Goal: Transaction & Acquisition: Purchase product/service

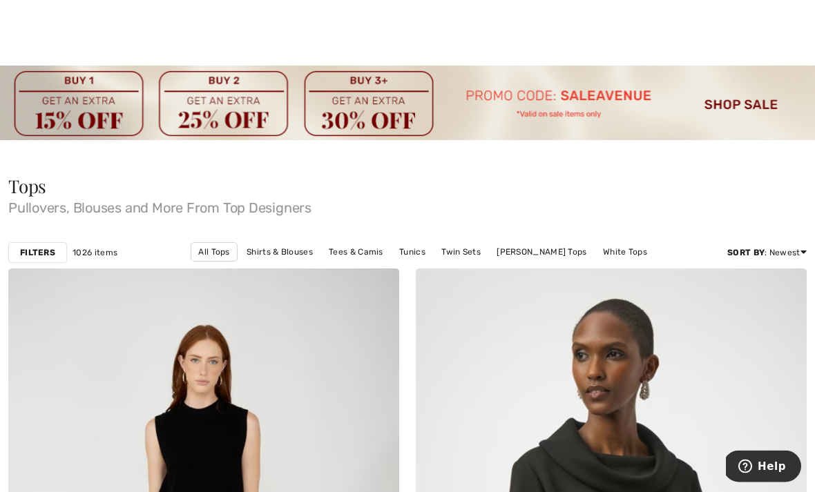
scroll to position [2, 0]
click at [260, 257] on link "Shirts & Blouses" at bounding box center [280, 252] width 80 height 18
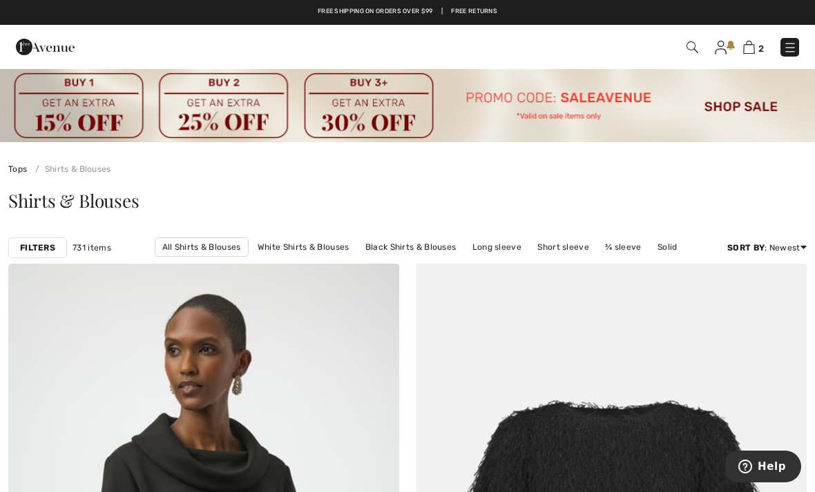
click at [746, 104] on img at bounding box center [407, 105] width 815 height 75
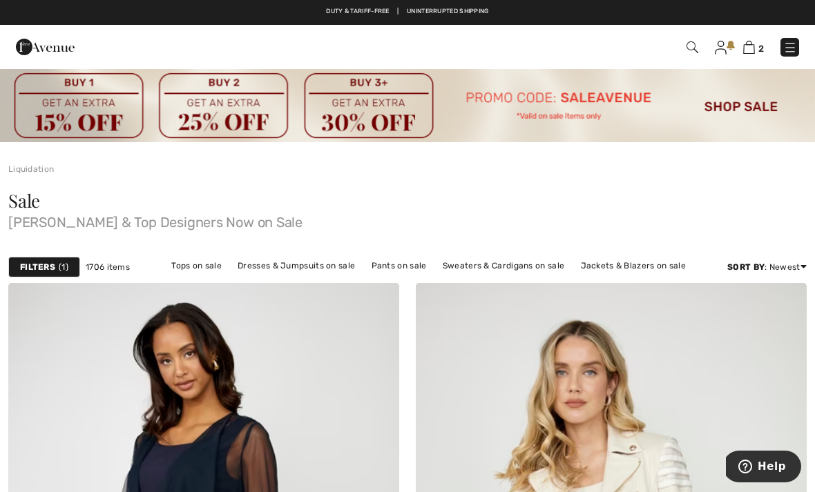
click at [715, 220] on span "Joseph Ribkoff & Top Designers Now on Sale" at bounding box center [407, 219] width 798 height 19
click at [600, 98] on img at bounding box center [407, 105] width 815 height 75
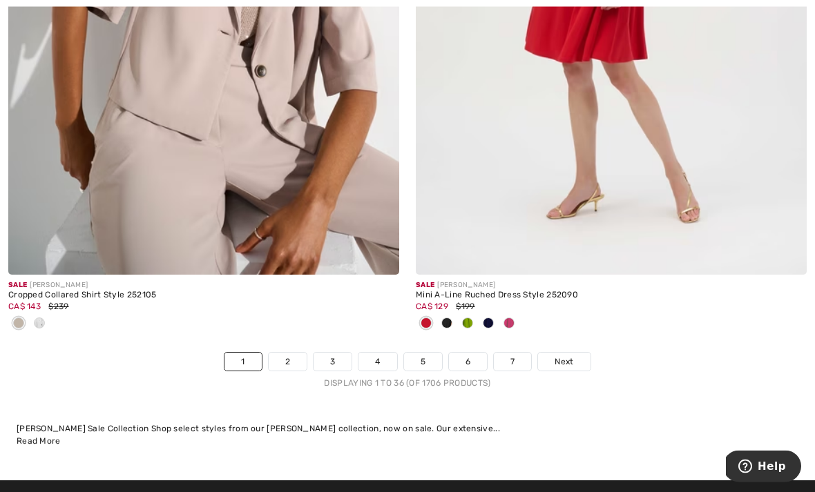
scroll to position [12014, 0]
click at [289, 359] on link "2" at bounding box center [288, 362] width 38 height 18
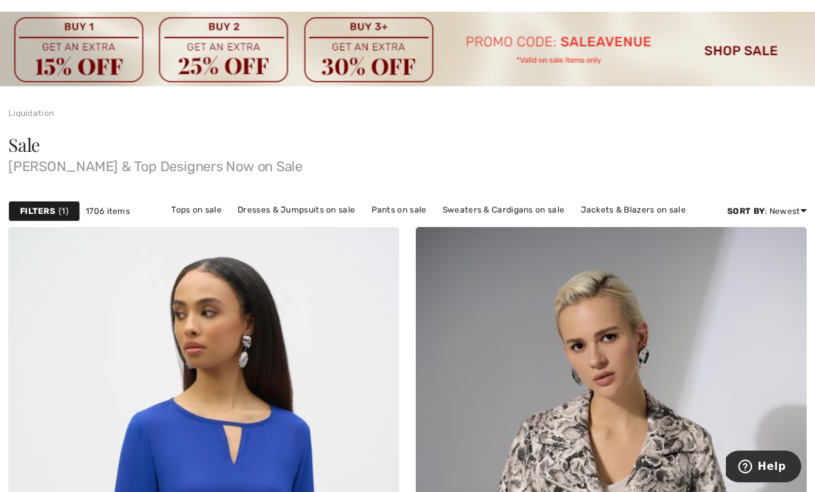
scroll to position [57, 0]
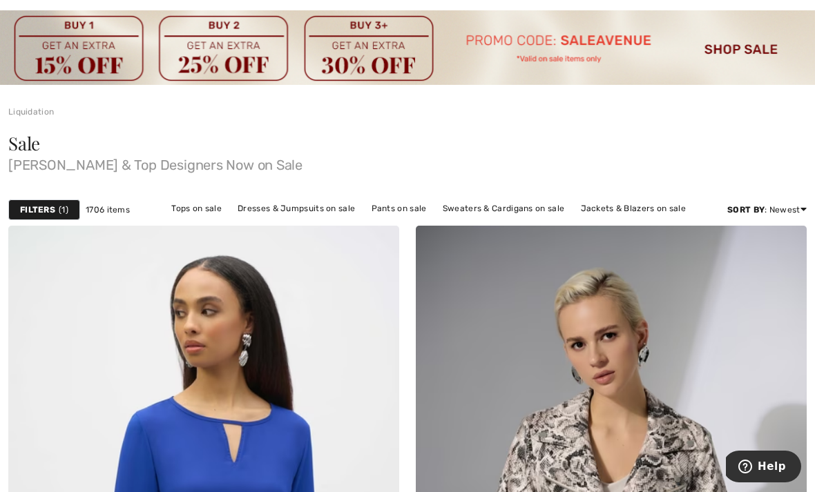
click at [211, 208] on link "Tops on sale" at bounding box center [196, 209] width 64 height 18
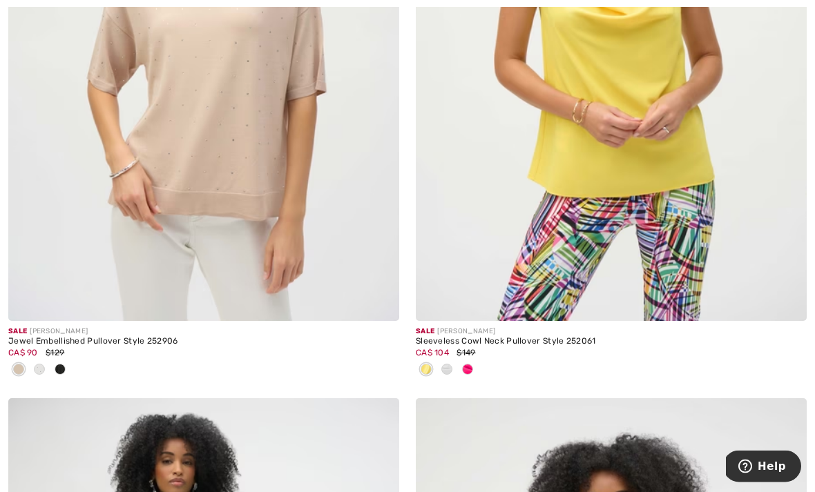
scroll to position [9943, 0]
click at [47, 367] on div at bounding box center [39, 370] width 21 height 23
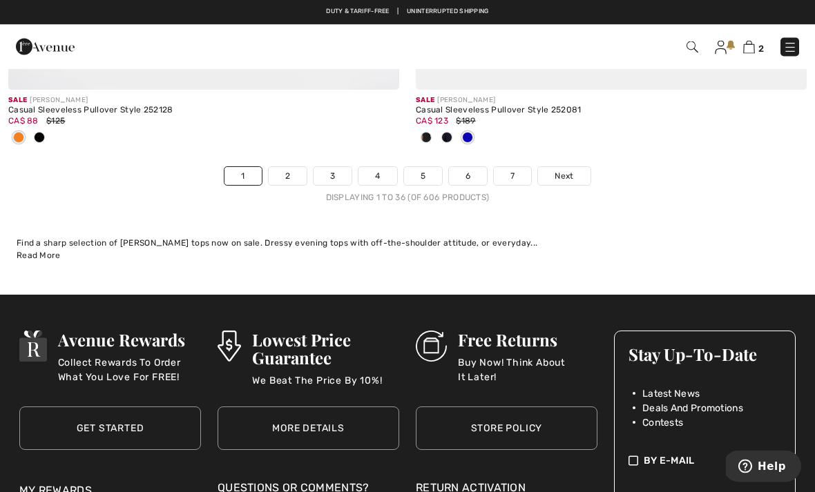
scroll to position [12165, 0]
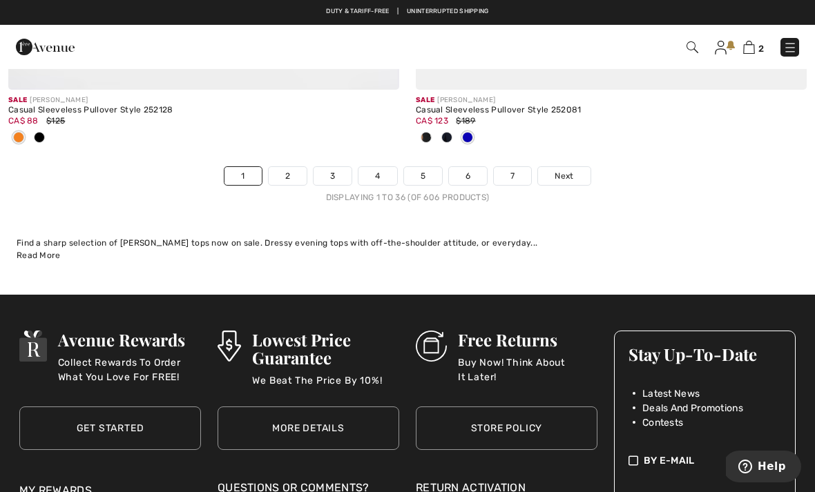
click at [291, 170] on link "2" at bounding box center [288, 176] width 38 height 18
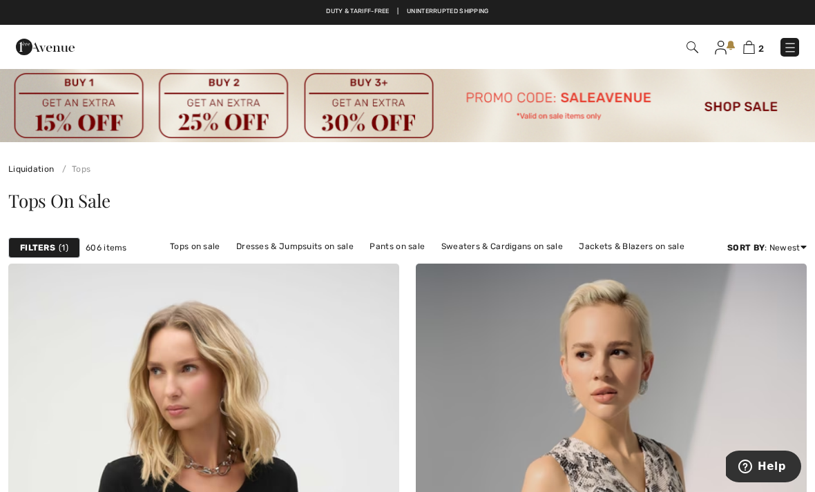
click at [62, 239] on div "Filters 1" at bounding box center [44, 248] width 72 height 21
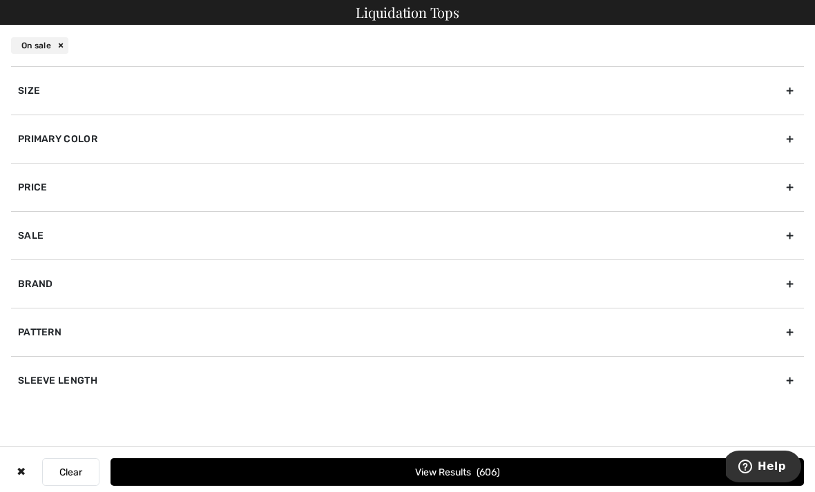
click at [156, 142] on div "Primary Color" at bounding box center [407, 139] width 793 height 48
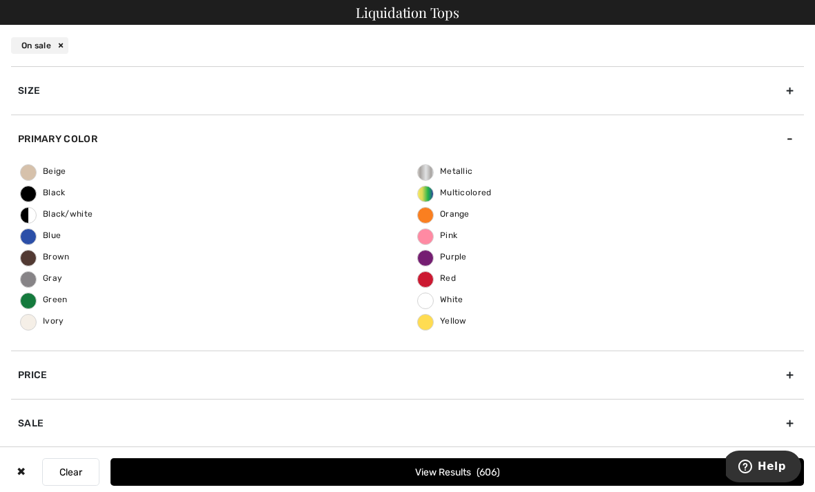
click at [25, 332] on div "Beige Black Black/white Blue Brown Gray Green Ivory Metallic Multicolored Orang…" at bounding box center [407, 257] width 793 height 188
click at [36, 322] on span "Ivory" at bounding box center [43, 321] width 44 height 10
click at [0, 0] on input "Ivory" at bounding box center [0, 0] width 0 height 0
click at [36, 170] on span "Beige" at bounding box center [44, 171] width 46 height 10
click at [0, 0] on input "Beige" at bounding box center [0, 0] width 0 height 0
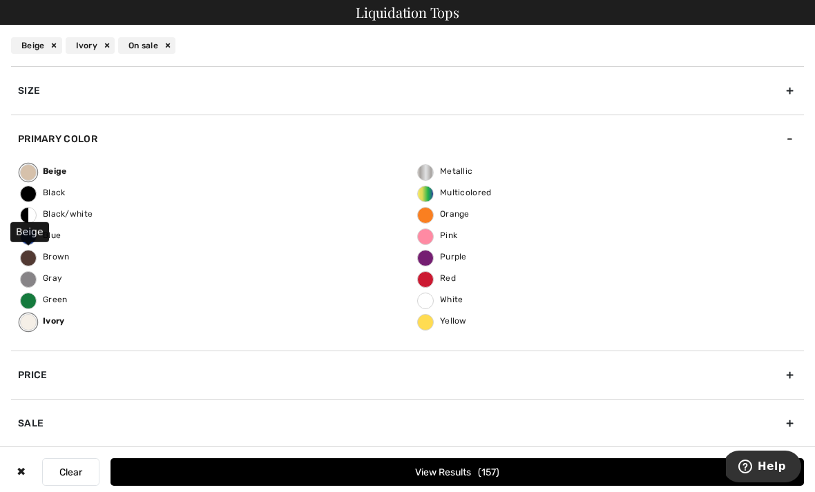
click at [559, 462] on button "View Results 157" at bounding box center [457, 473] width 693 height 28
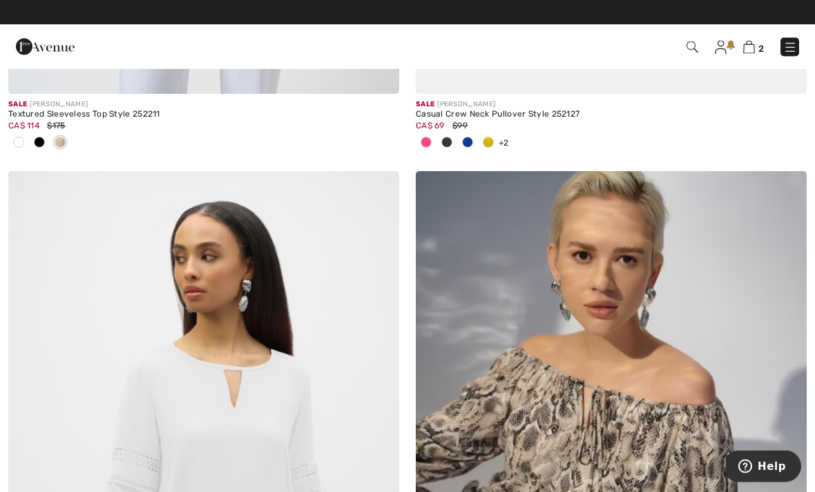
scroll to position [756, 0]
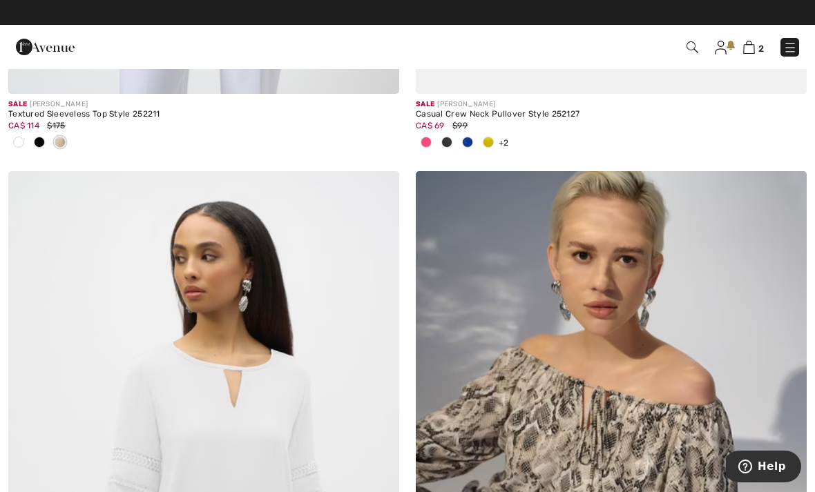
click at [694, 48] on img at bounding box center [693, 47] width 12 height 12
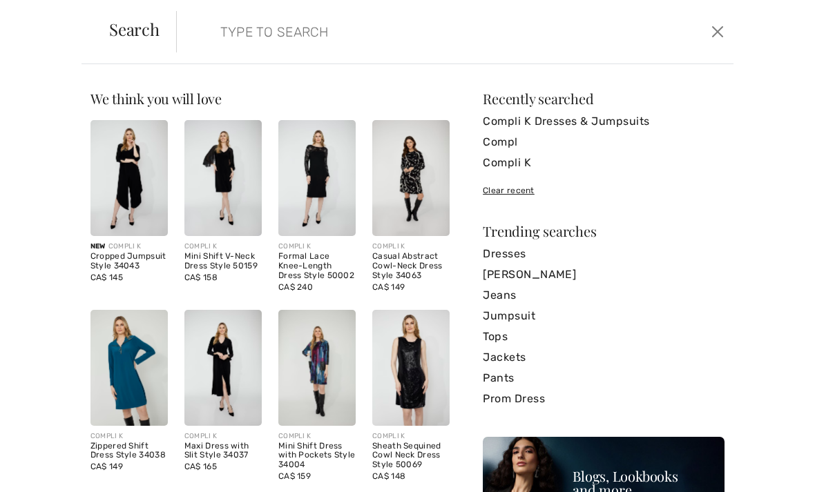
click at [286, 32] on input "search" at bounding box center [397, 31] width 374 height 41
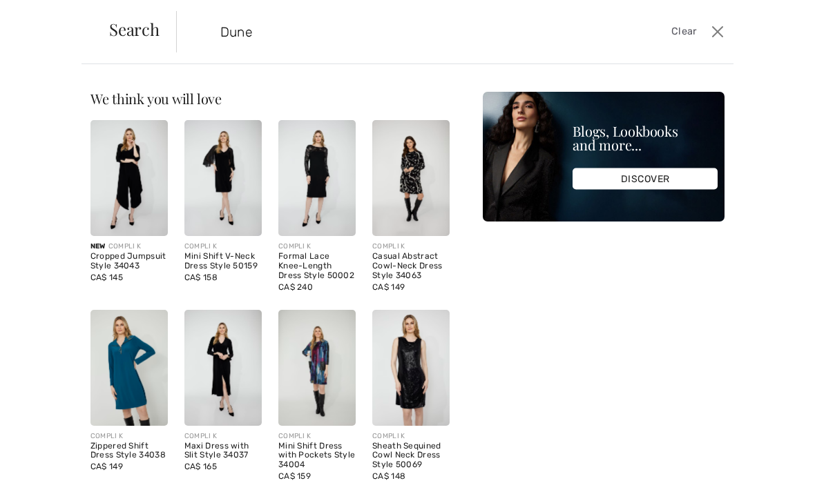
type input "Dune"
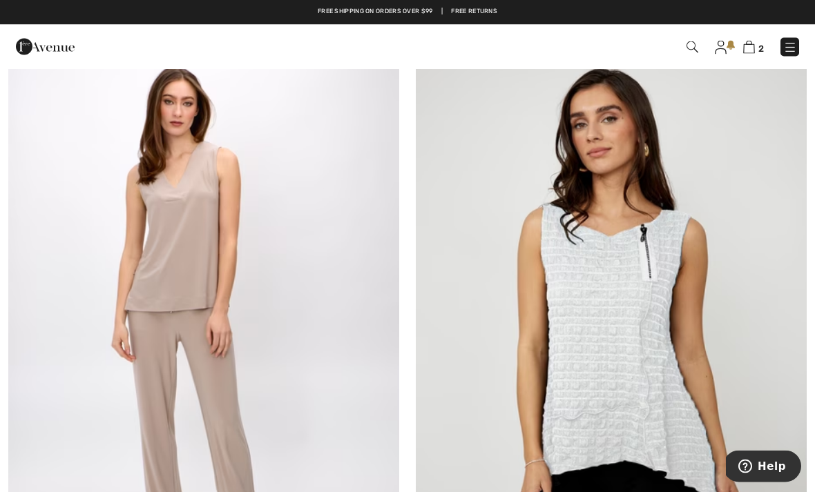
scroll to position [10462, 0]
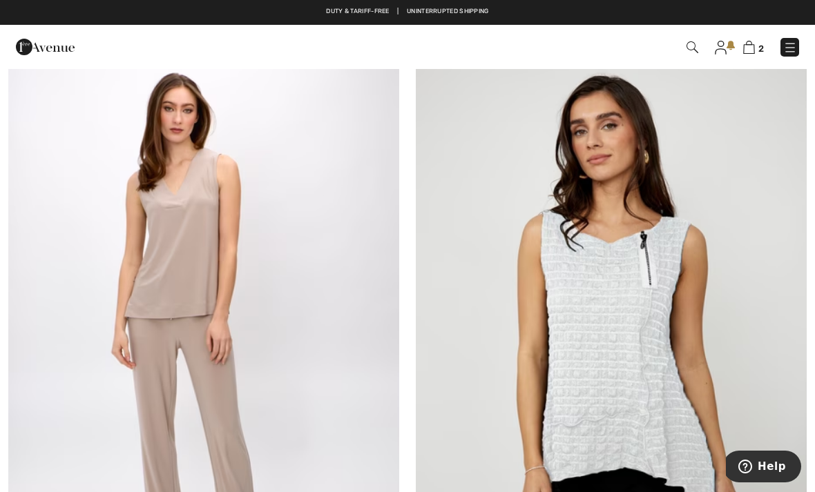
click at [207, 260] on img at bounding box center [203, 332] width 391 height 586
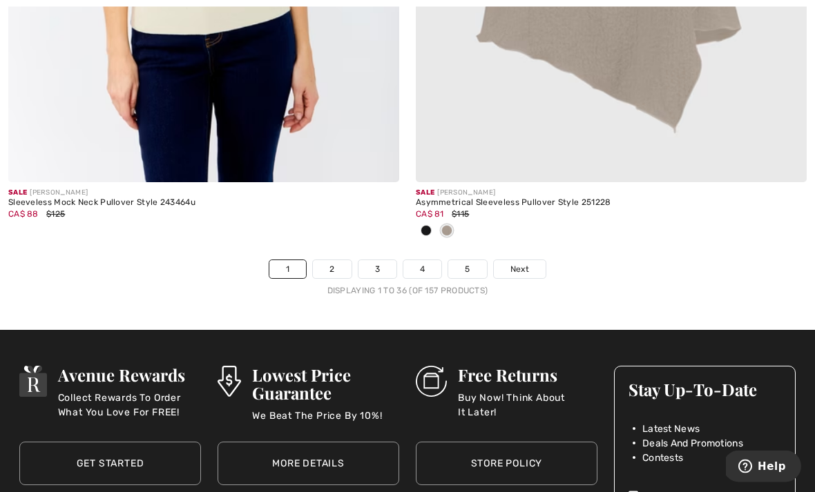
scroll to position [12338, 0]
click at [336, 267] on link "2" at bounding box center [332, 269] width 38 height 18
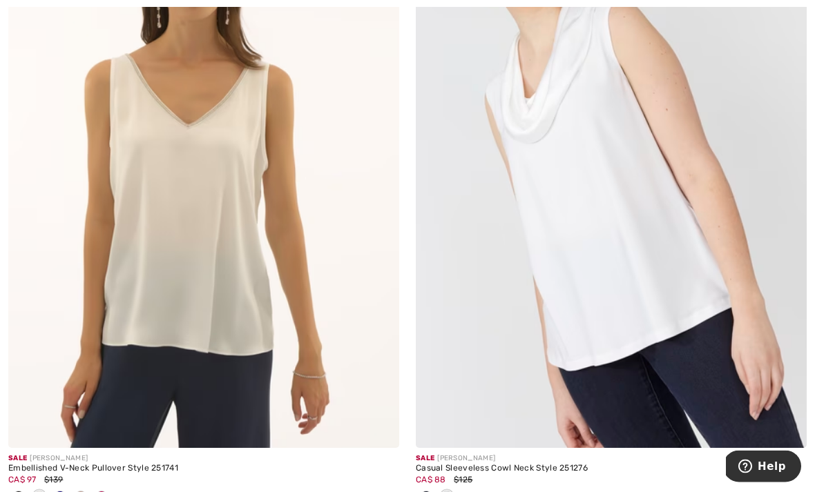
scroll to position [428, 0]
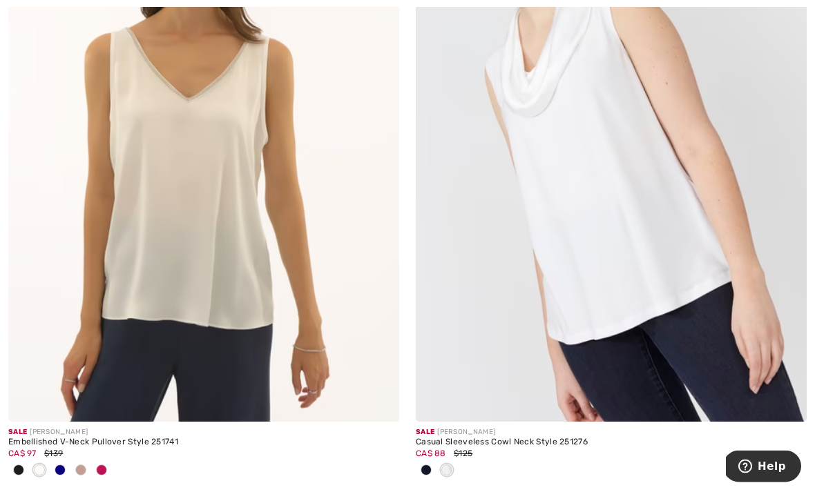
click at [218, 222] on img at bounding box center [203, 129] width 391 height 586
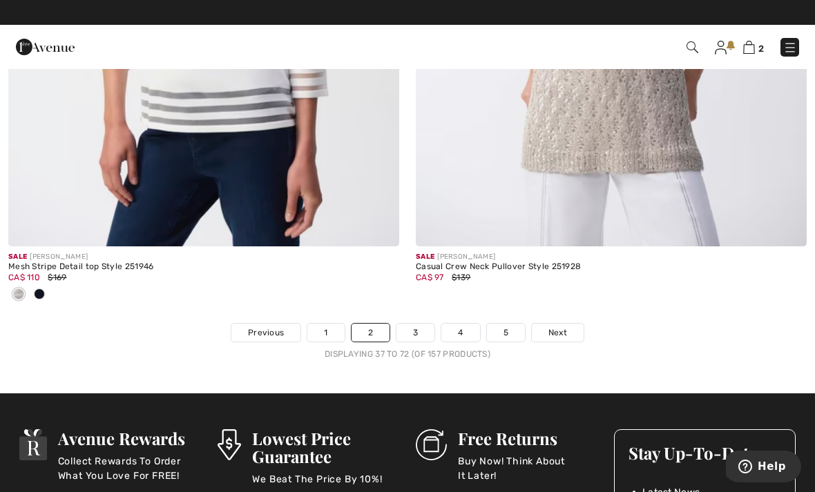
scroll to position [12167, 0]
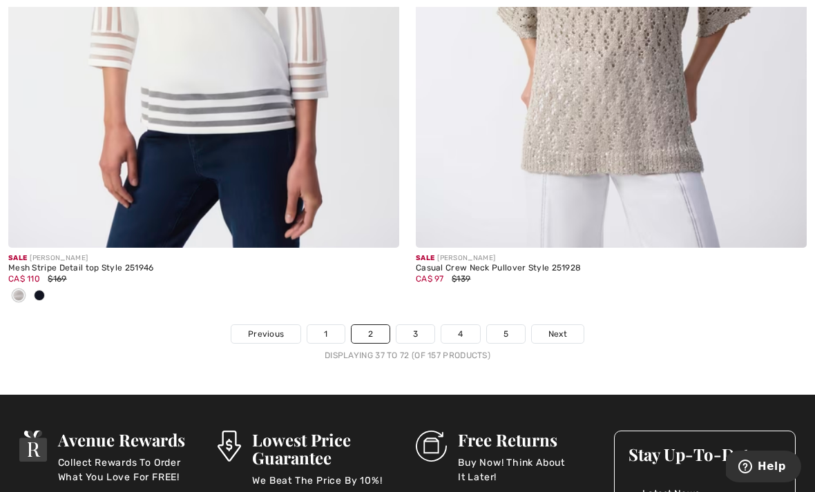
click at [419, 329] on link "3" at bounding box center [415, 334] width 38 height 18
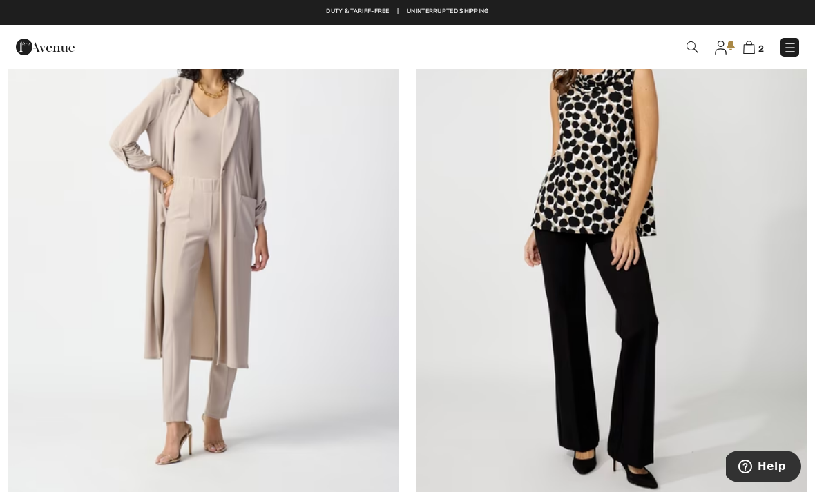
scroll to position [2308, 0]
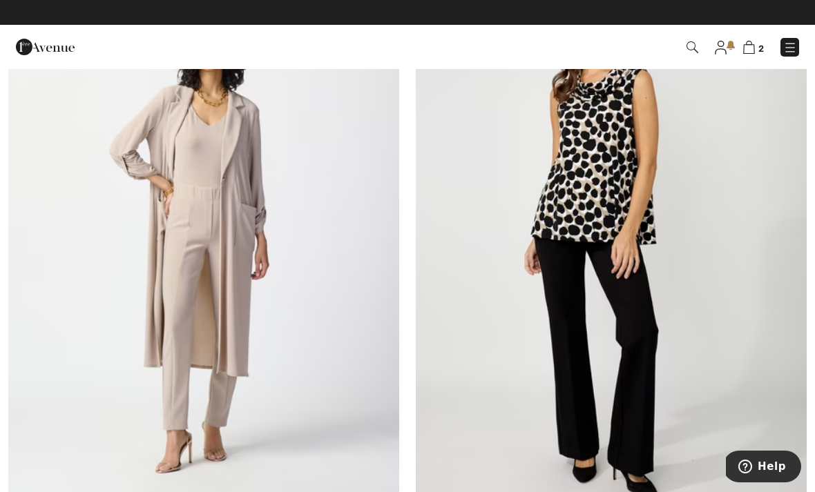
click at [215, 286] on img at bounding box center [203, 241] width 391 height 586
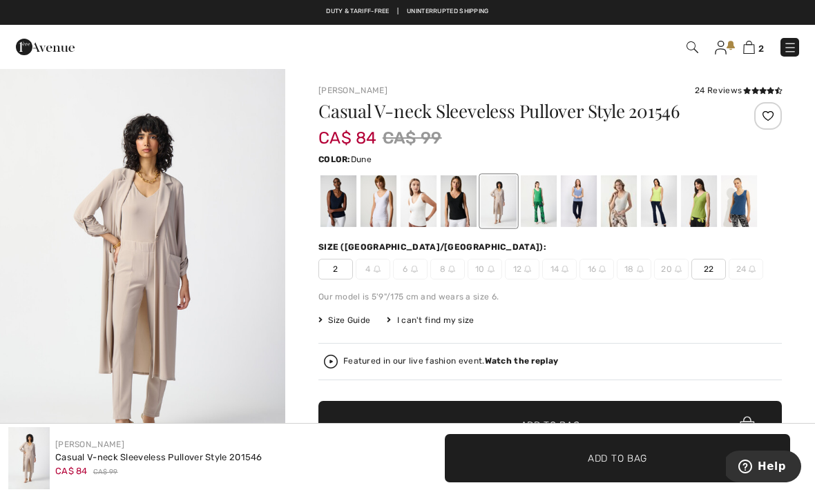
click at [399, 209] on div at bounding box center [549, 201] width 463 height 57
click at [385, 213] on div at bounding box center [379, 201] width 36 height 52
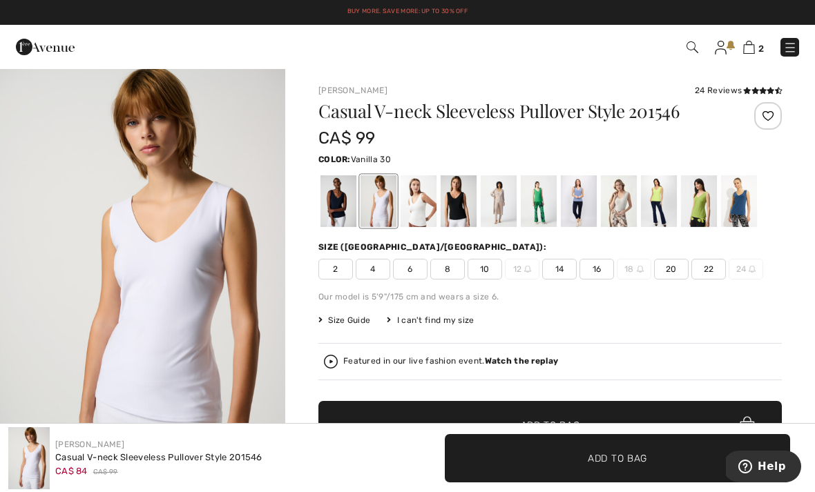
click at [427, 209] on div at bounding box center [419, 201] width 36 height 52
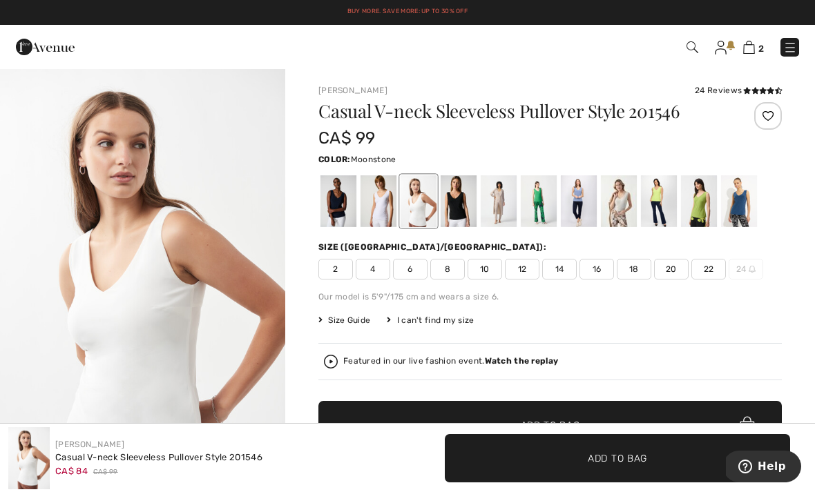
click at [633, 213] on div at bounding box center [619, 201] width 36 height 52
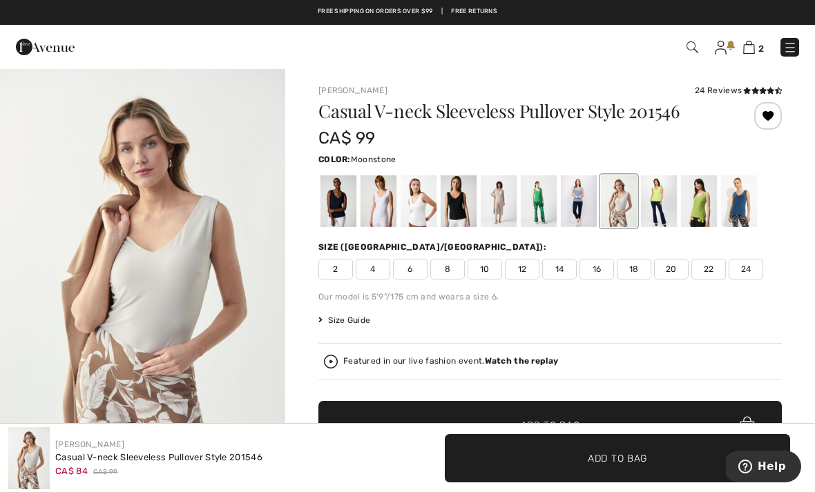
click at [503, 202] on div at bounding box center [499, 201] width 36 height 52
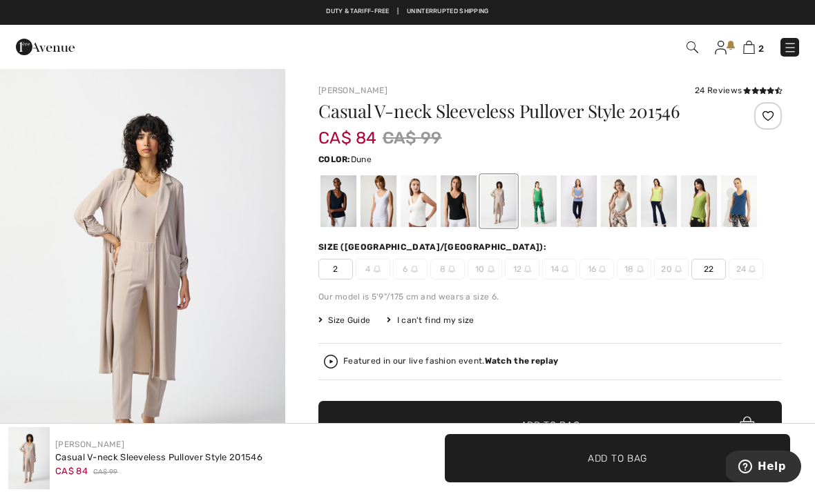
click at [629, 206] on div at bounding box center [619, 201] width 36 height 52
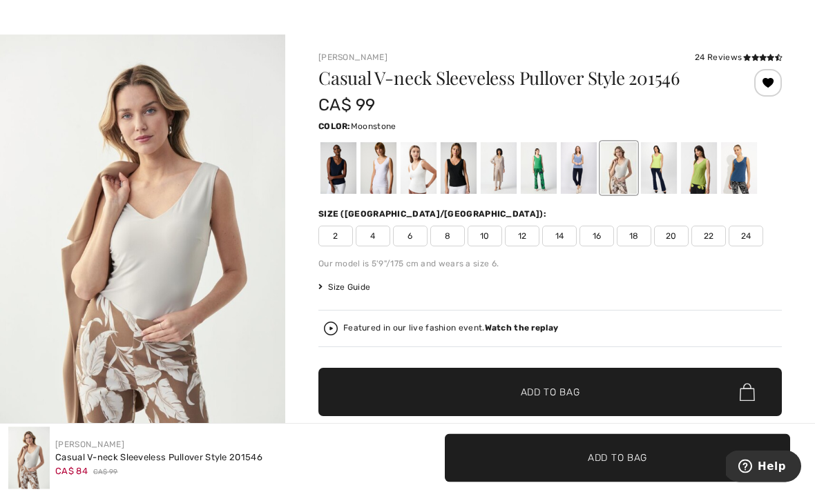
scroll to position [33, 0]
click at [563, 237] on span "14" at bounding box center [559, 236] width 35 height 21
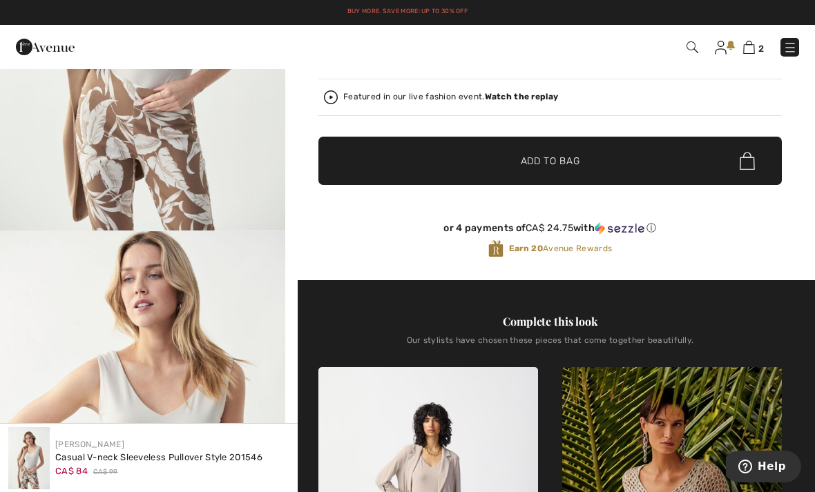
scroll to position [258, 0]
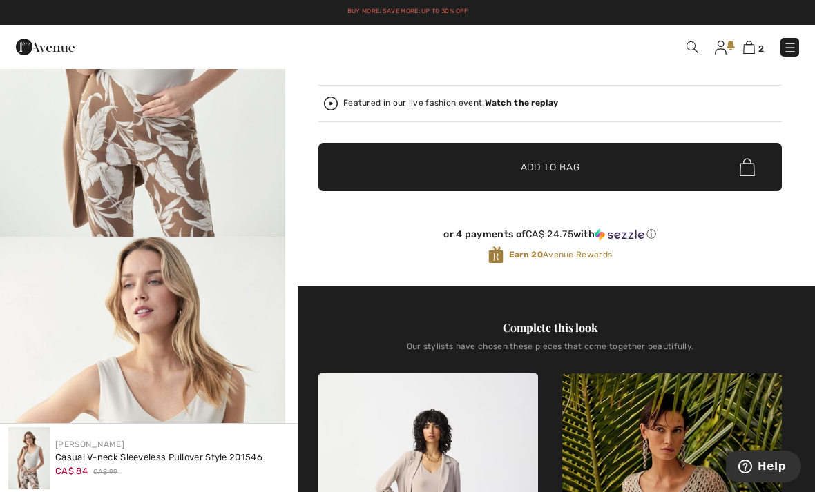
click at [600, 169] on span "✔ Added to Bag Add to Bag" at bounding box center [549, 167] width 463 height 48
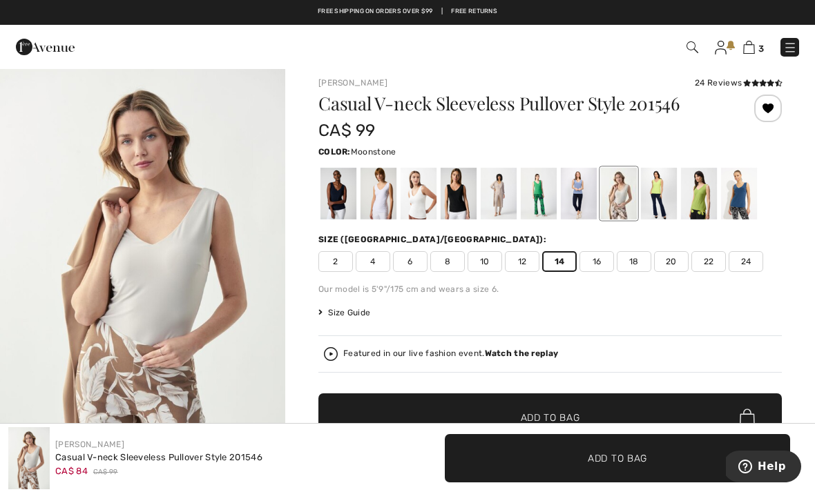
scroll to position [0, 0]
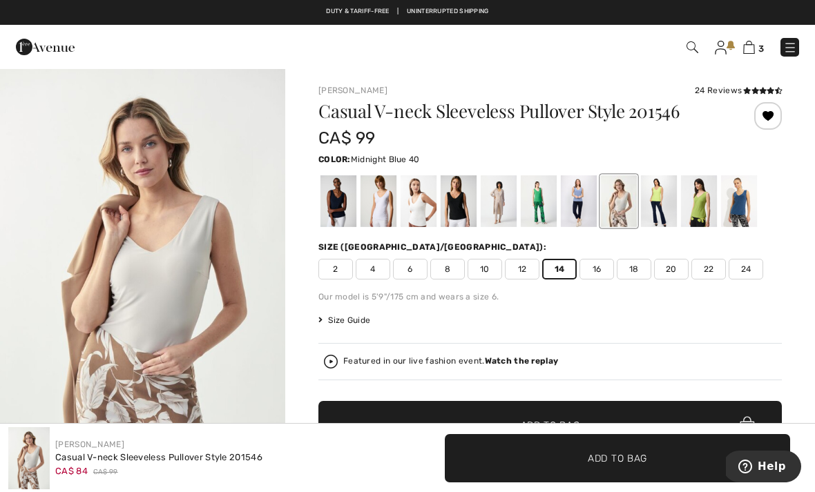
click at [343, 211] on div at bounding box center [338, 201] width 36 height 52
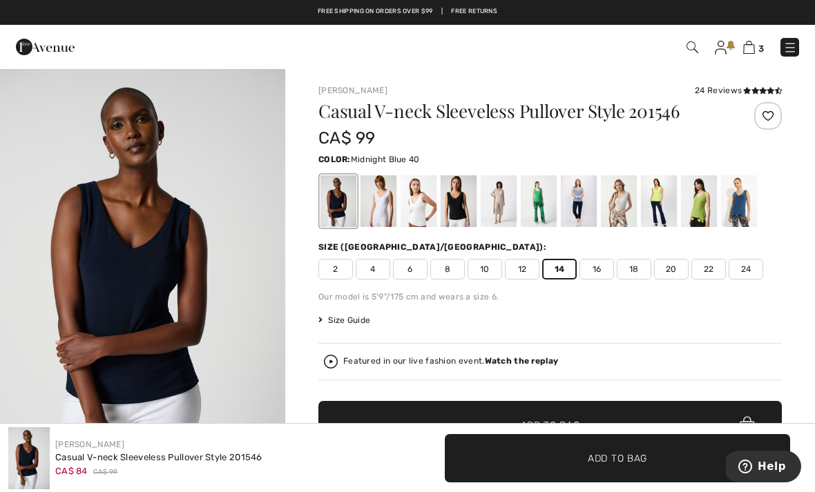
click at [634, 454] on span "Add to Bag" at bounding box center [617, 458] width 59 height 15
click at [459, 202] on div at bounding box center [459, 201] width 36 height 52
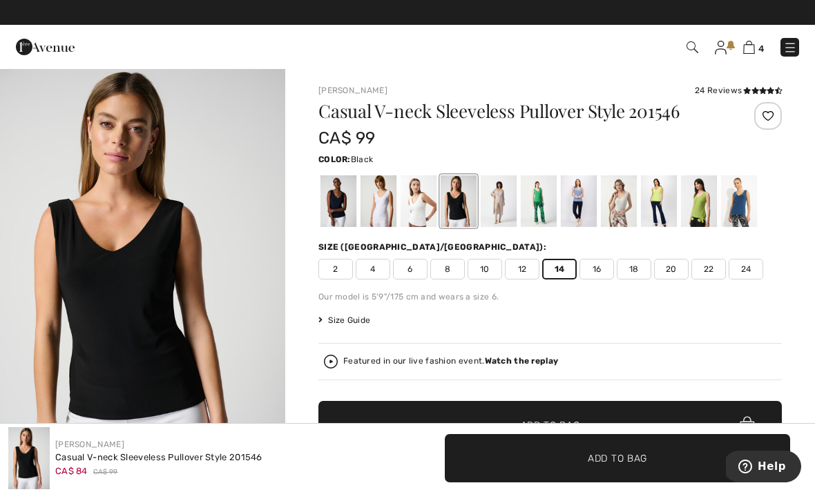
click at [652, 455] on span "✔ Added to Bag Add to Bag" at bounding box center [617, 458] width 345 height 48
click at [778, 306] on div "Casual V-neck Sleeveless Pullover Style 201546 CA$ 99 Color: Black Size (CA/US)…" at bounding box center [549, 323] width 463 height 443
click at [754, 90] on icon at bounding box center [755, 90] width 8 height 7
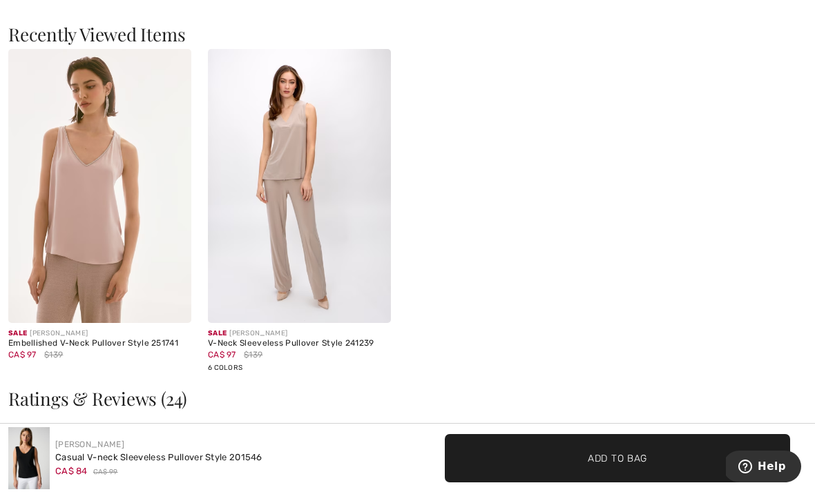
scroll to position [2046, 0]
click at [298, 164] on img at bounding box center [299, 185] width 183 height 275
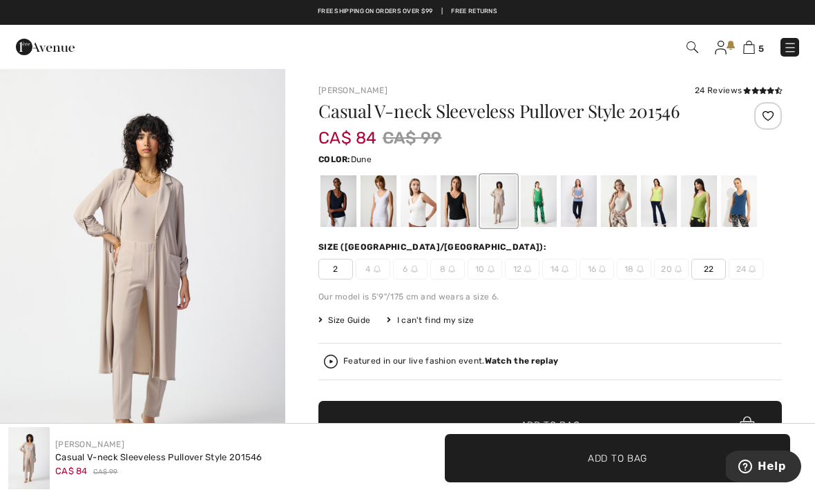
click at [754, 48] on img at bounding box center [749, 47] width 12 height 13
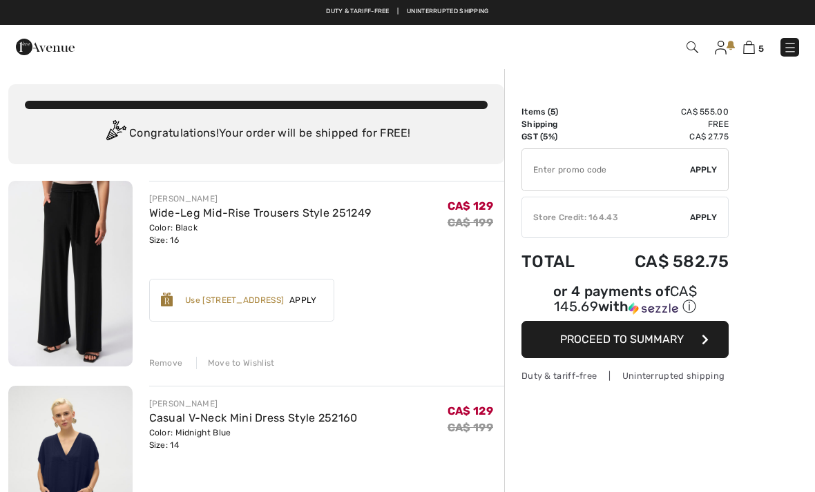
click at [620, 182] on input "TEXT" at bounding box center [606, 169] width 168 height 41
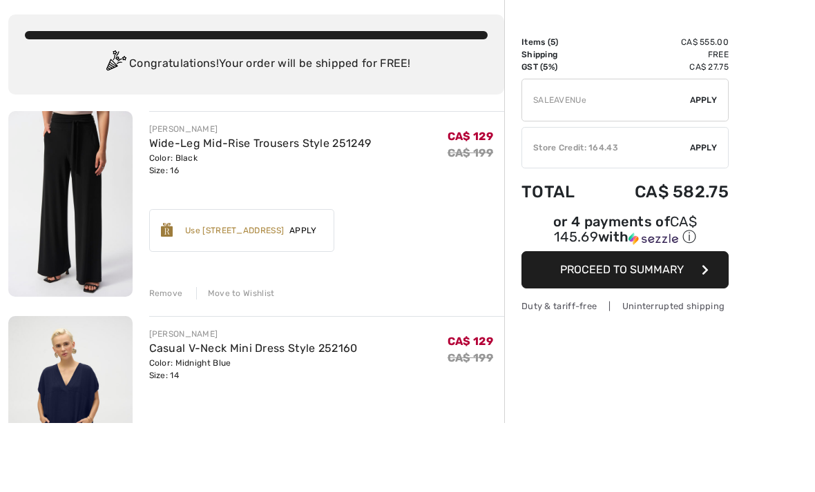
type input "SALEAVENUE"
click at [710, 164] on span "Apply" at bounding box center [704, 170] width 28 height 12
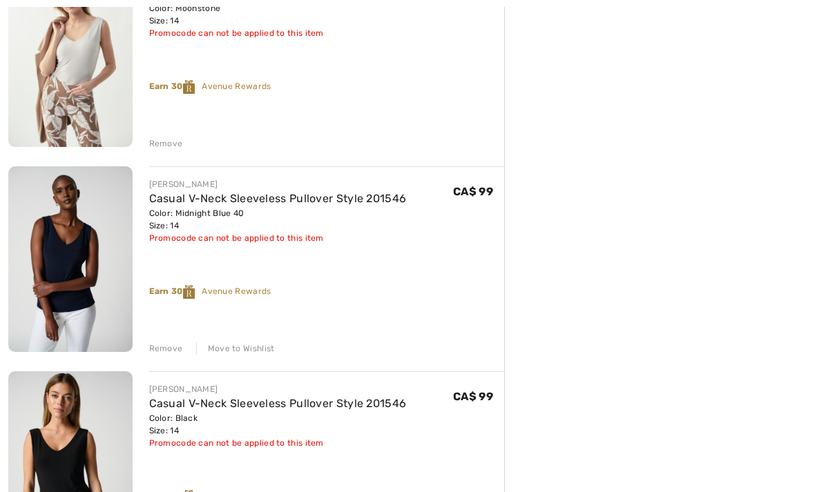
scroll to position [626, 0]
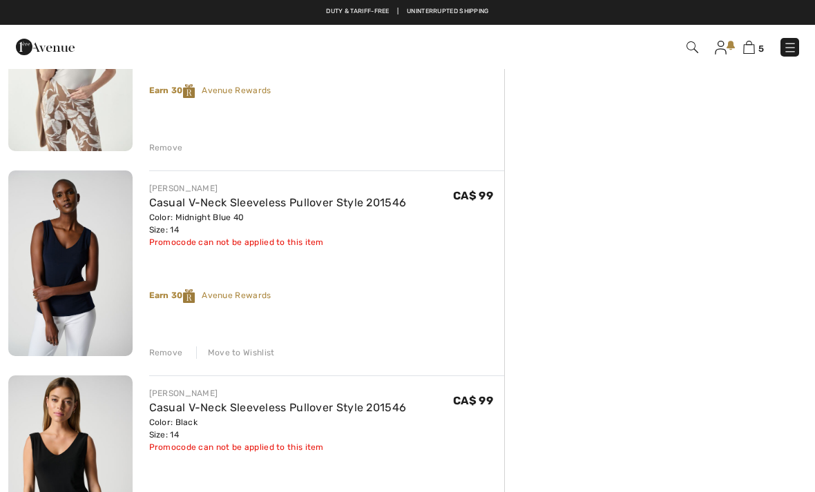
click at [256, 358] on div "Move to Wishlist" at bounding box center [235, 353] width 79 height 12
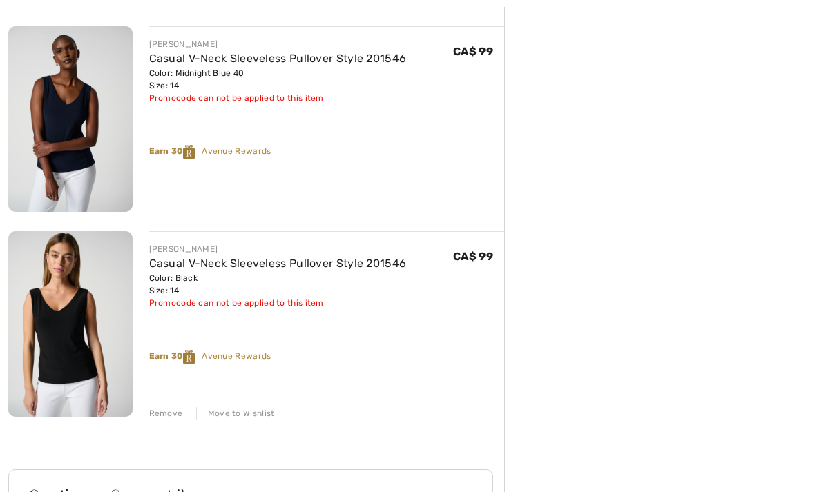
scroll to position [770, 0]
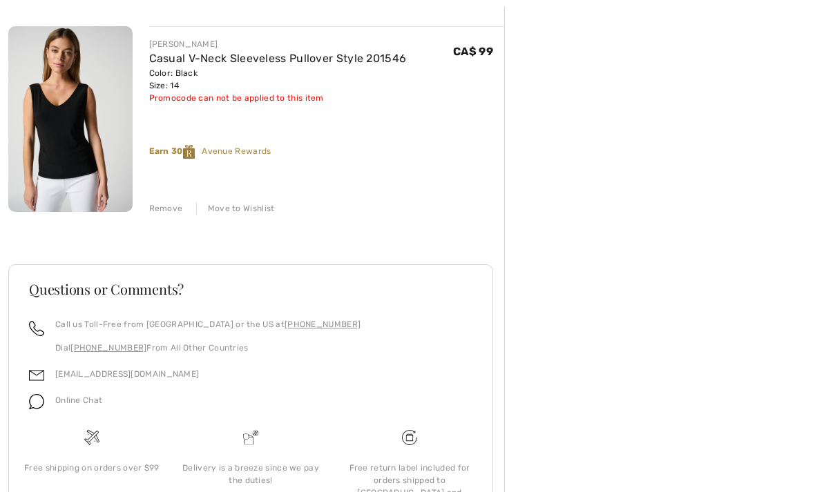
click at [256, 416] on div "Online Chat" at bounding box center [250, 405] width 443 height 26
click at [248, 211] on div "Move to Wishlist" at bounding box center [235, 208] width 79 height 12
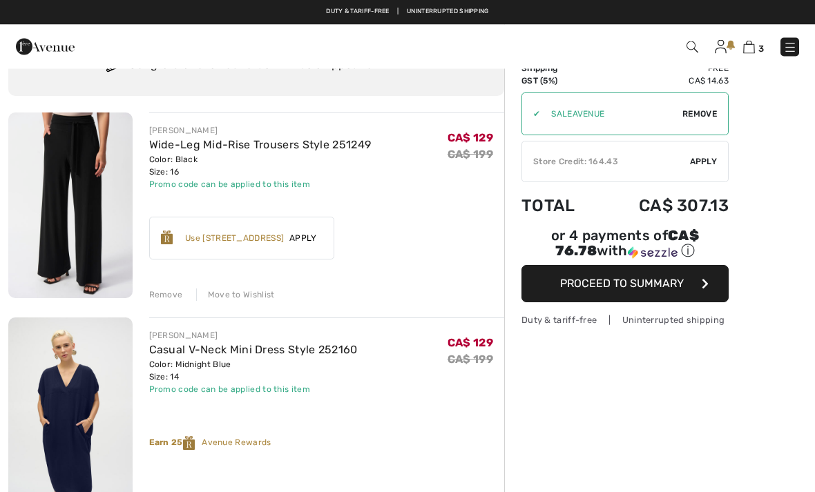
scroll to position [0, 0]
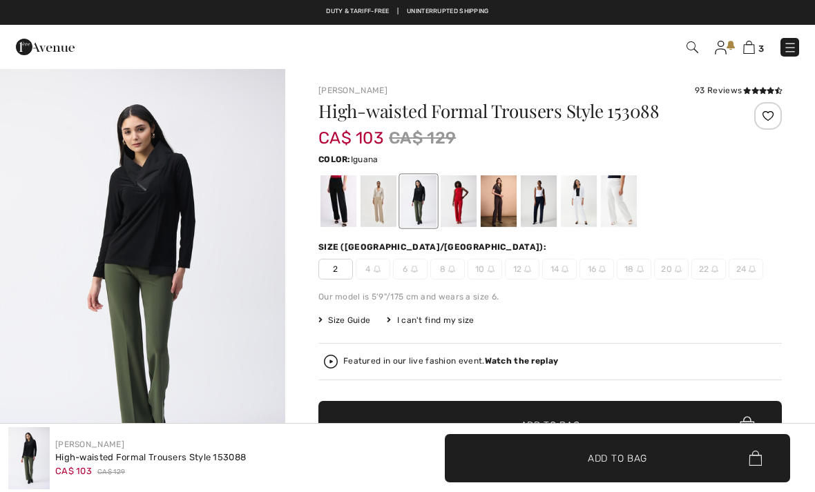
checkbox input "true"
